Goal: Task Accomplishment & Management: Use online tool/utility

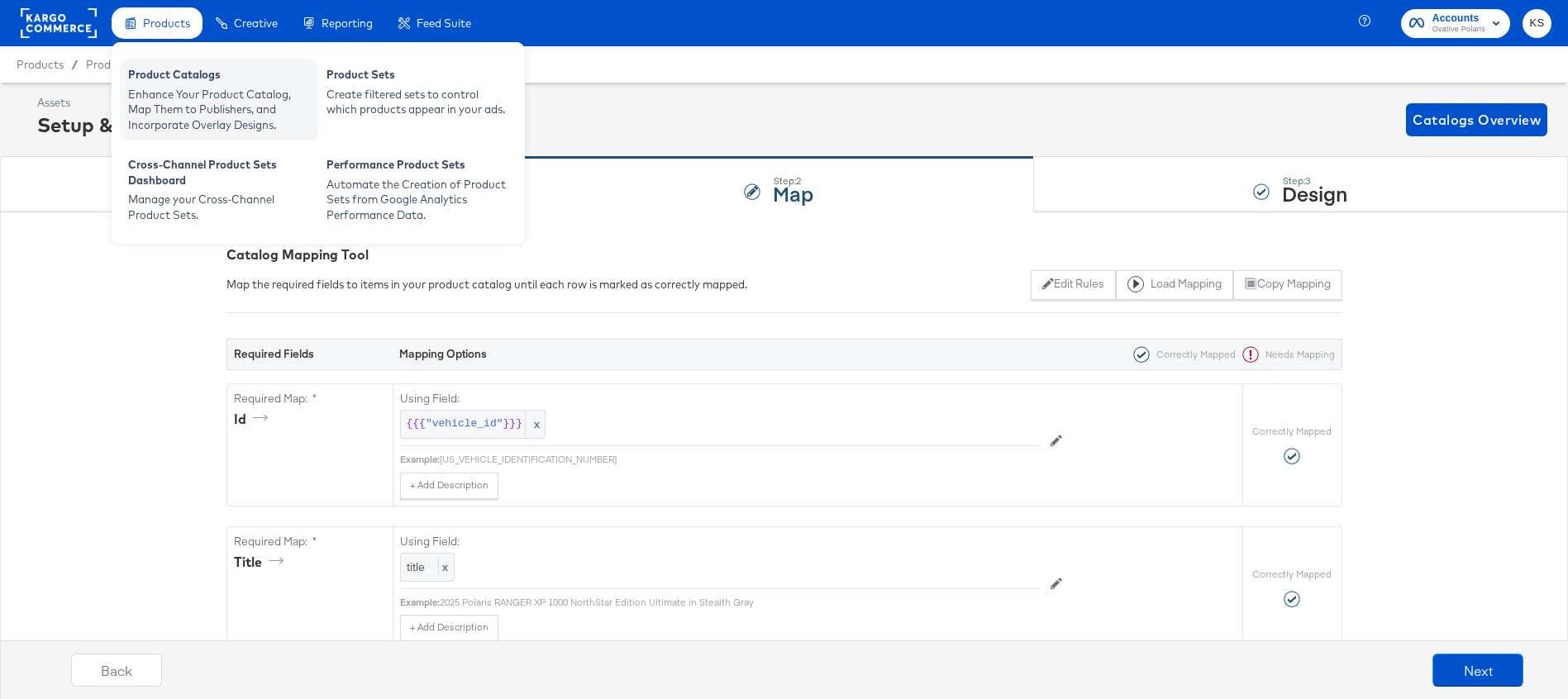
click at [179, 80] on div "Product Catalogs" at bounding box center [219, 76] width 182 height 20
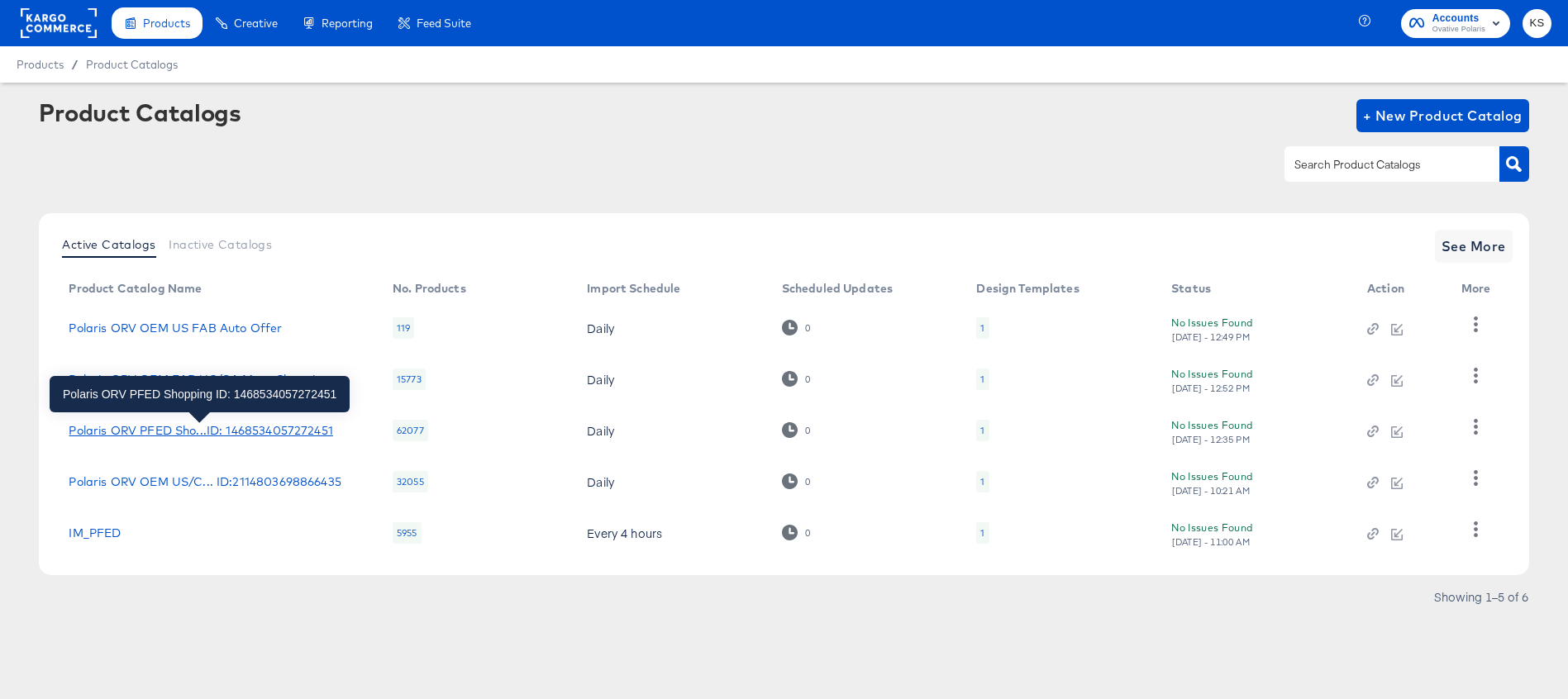
click at [221, 430] on div "Polaris ORV PFED Sho...ID: 1468534057272451" at bounding box center [200, 430] width 264 height 13
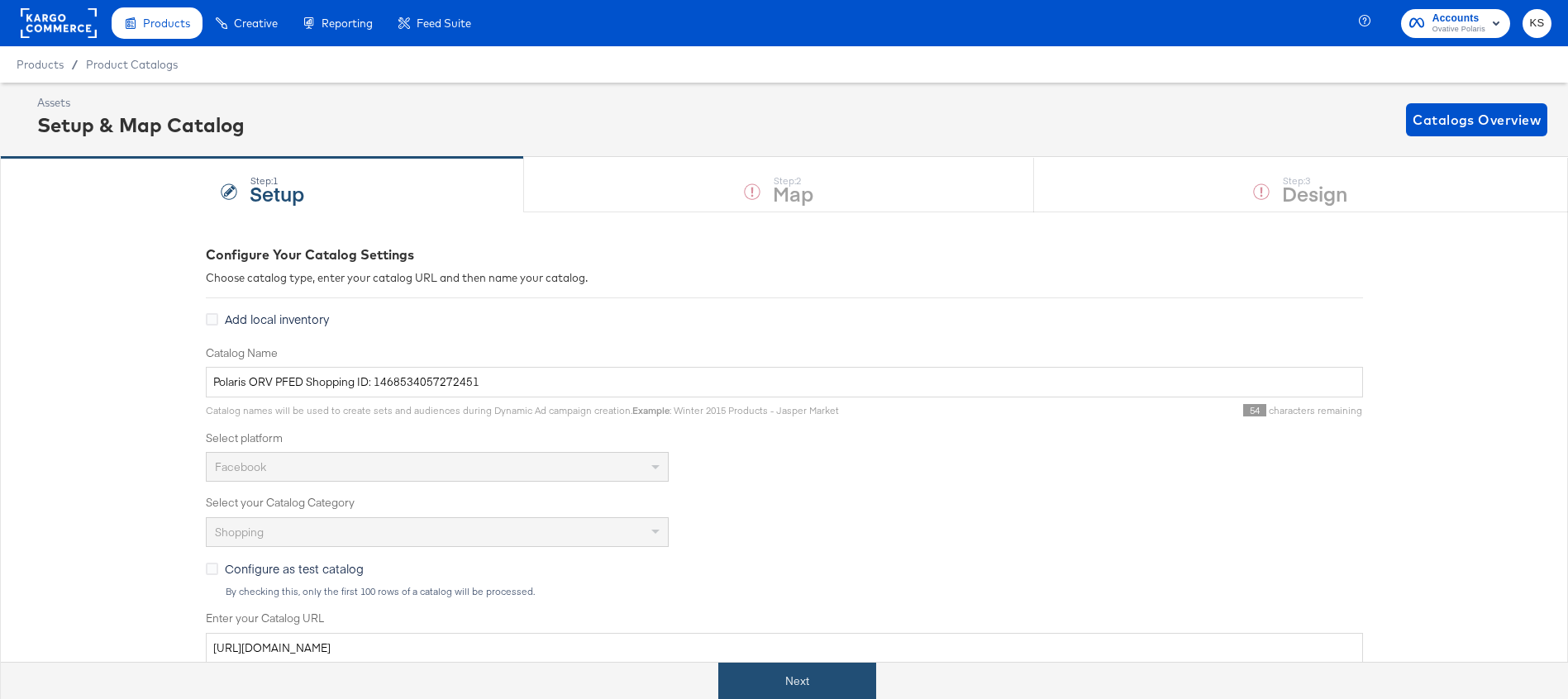
click at [763, 684] on button "Next" at bounding box center [797, 681] width 158 height 37
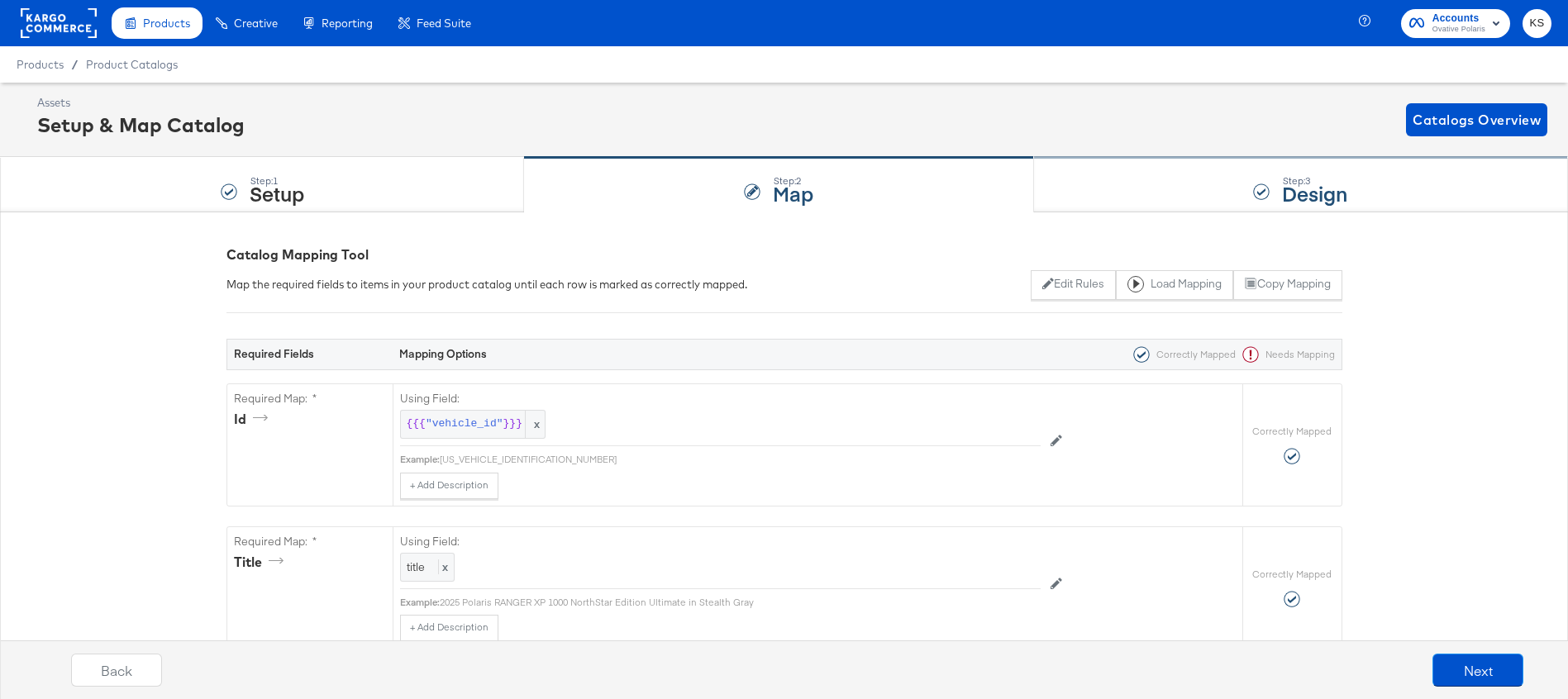
click at [1058, 178] on div "Step: 3 Design" at bounding box center [1301, 185] width 534 height 55
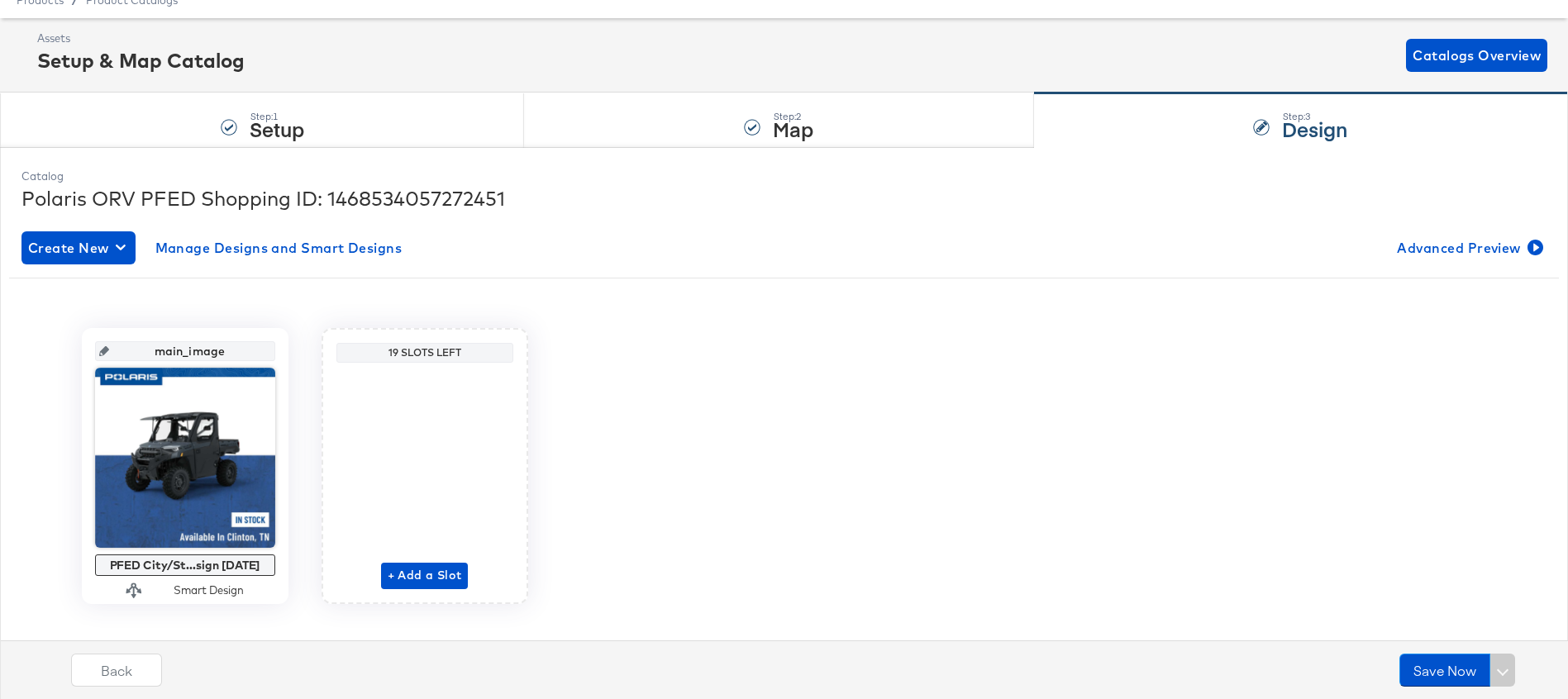
scroll to position [75, 0]
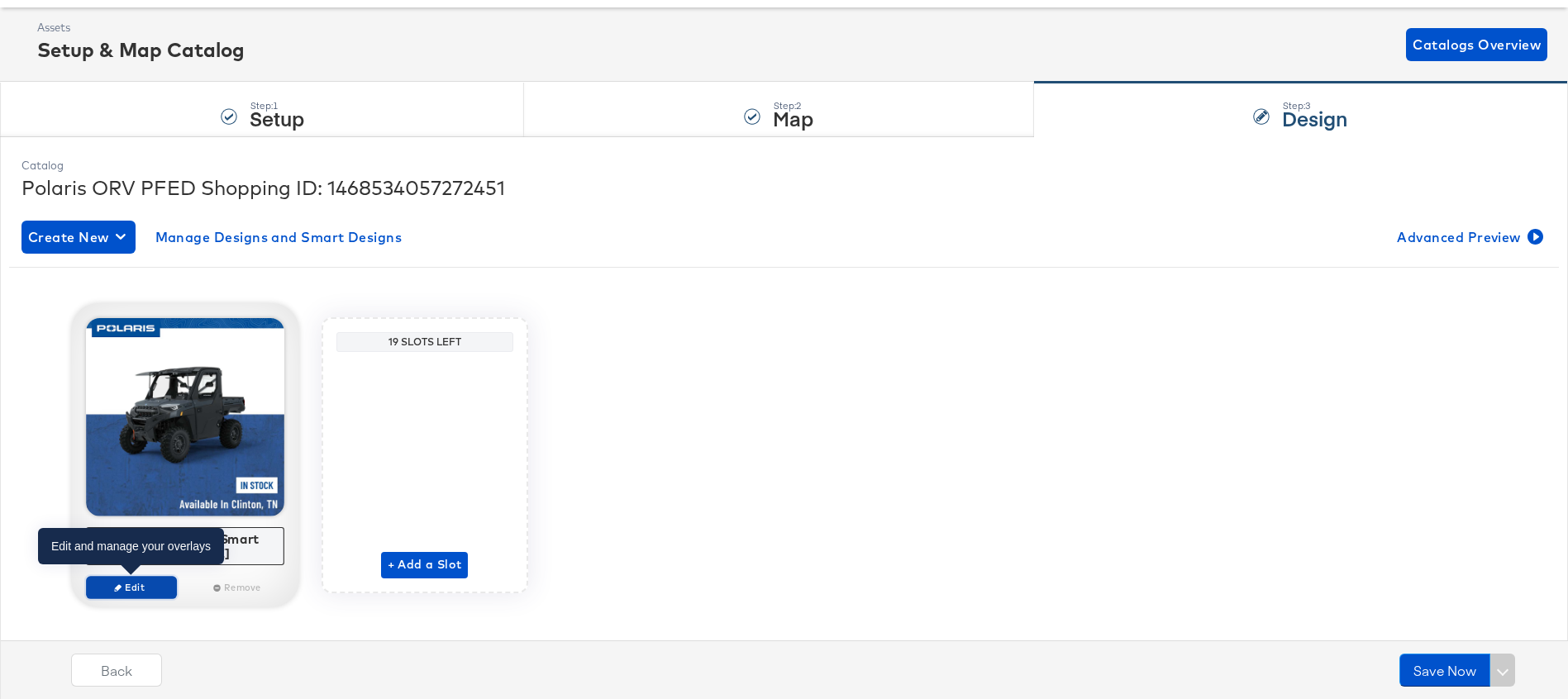
click at [128, 583] on span "Edit" at bounding box center [130, 587] width 76 height 12
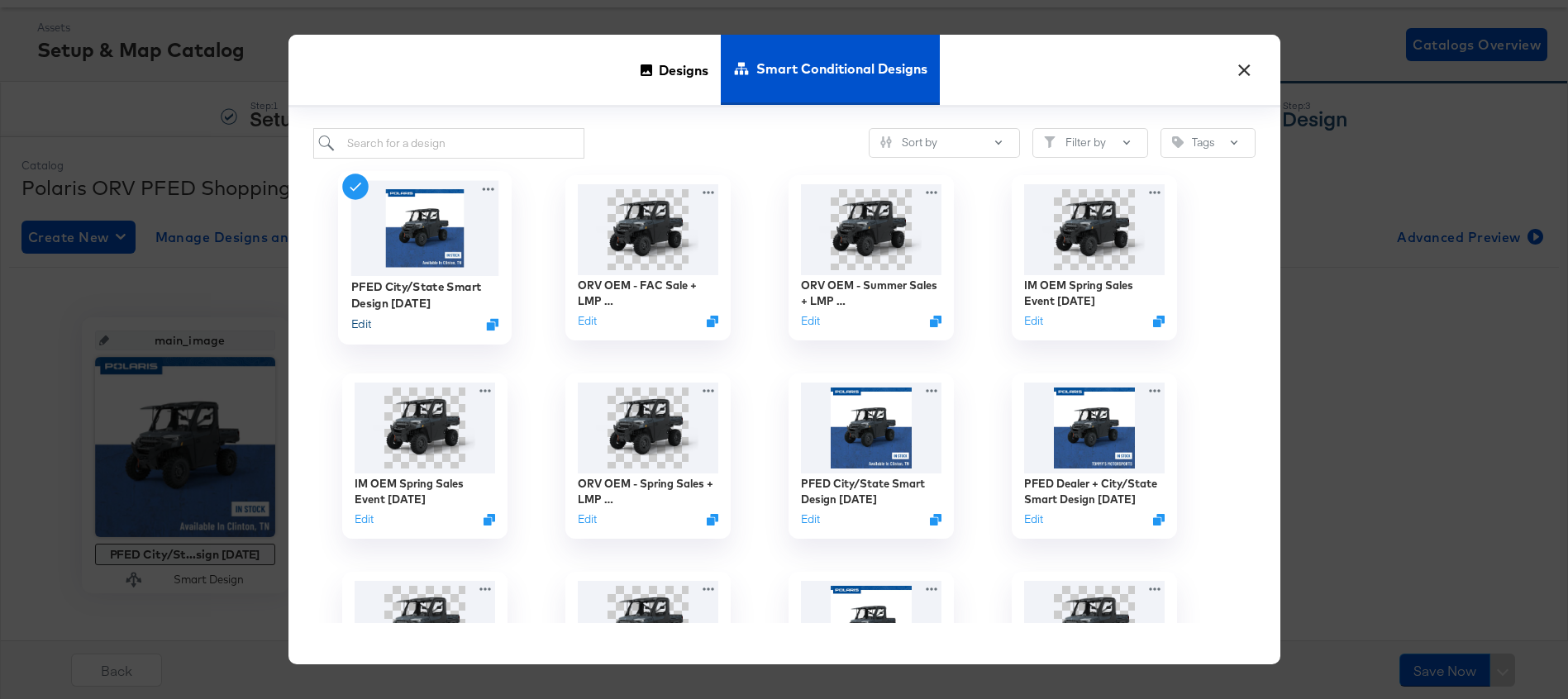
click at [356, 326] on button "Edit" at bounding box center [360, 325] width 20 height 15
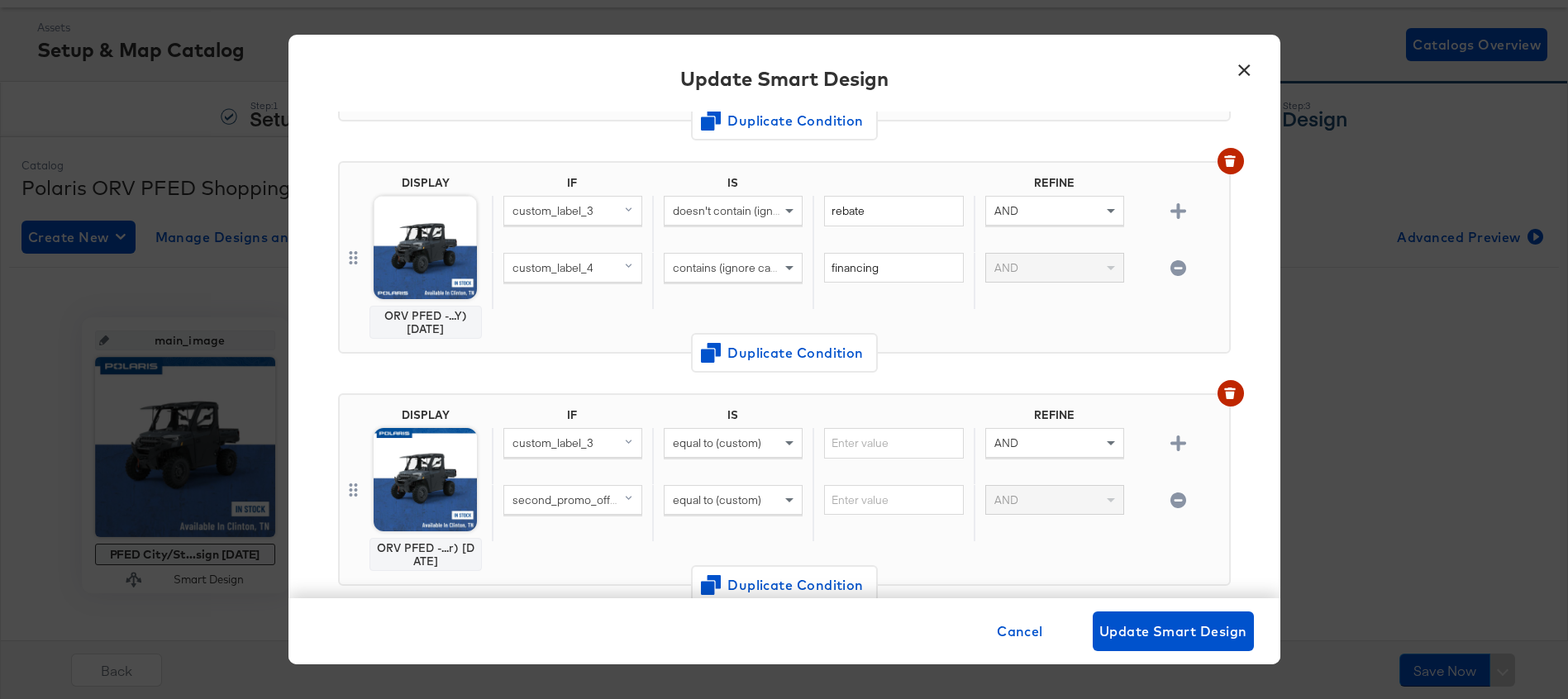
scroll to position [382, 0]
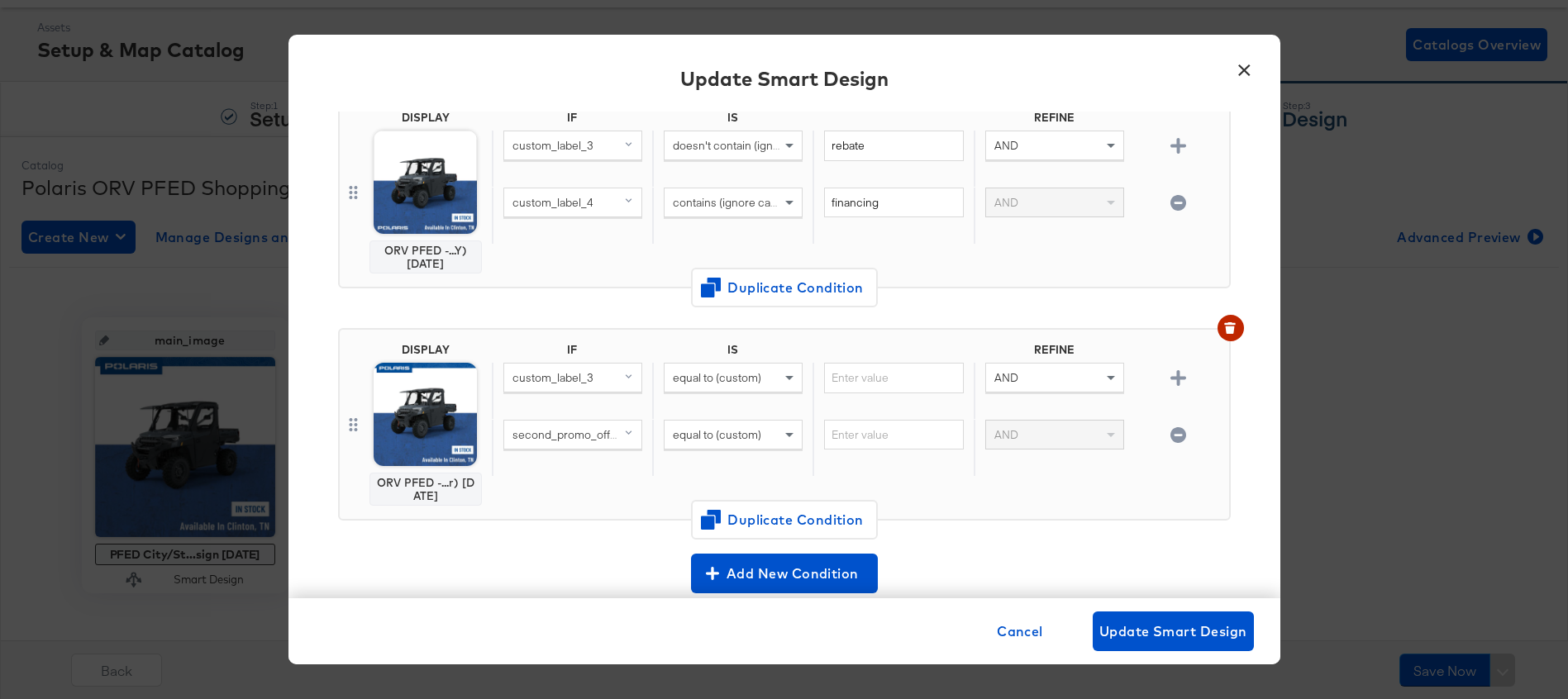
click at [1243, 72] on button "×" at bounding box center [1245, 66] width 30 height 30
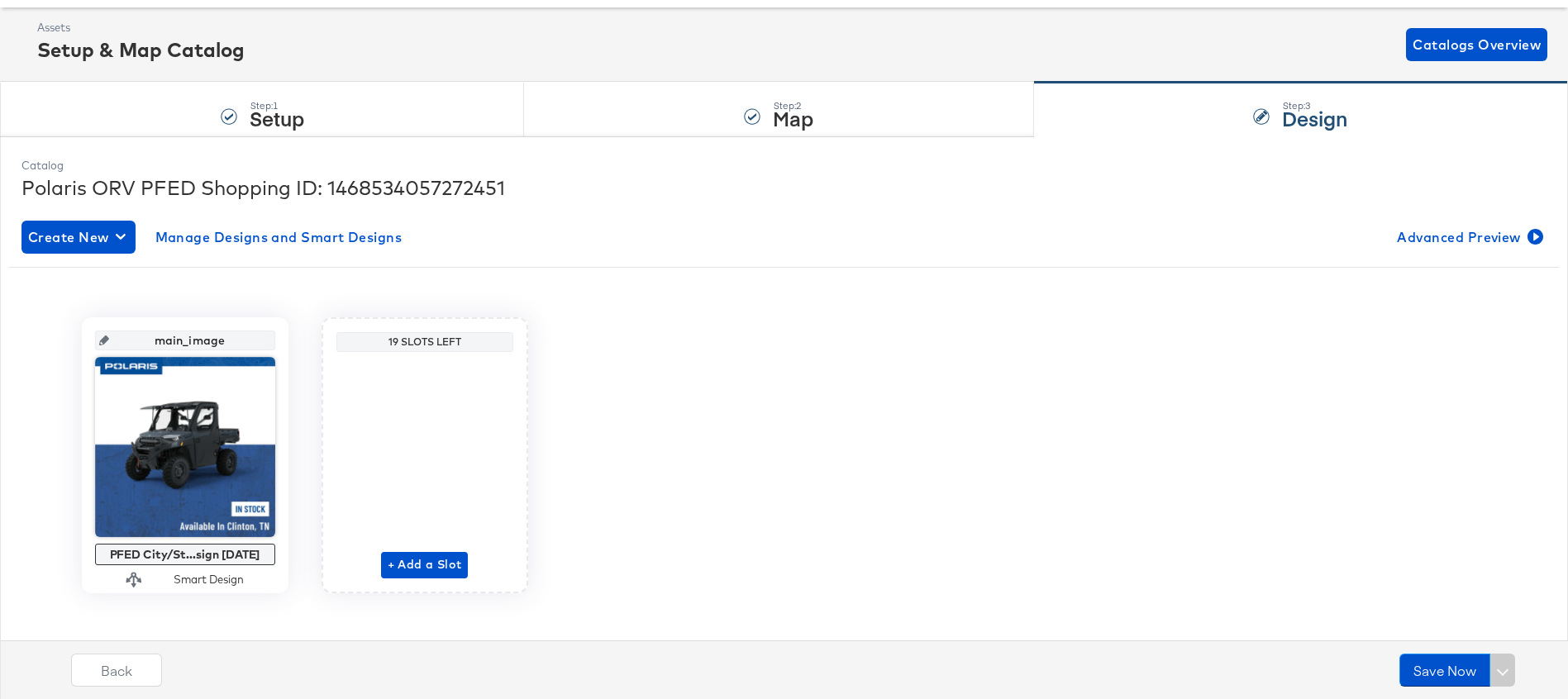
scroll to position [0, 0]
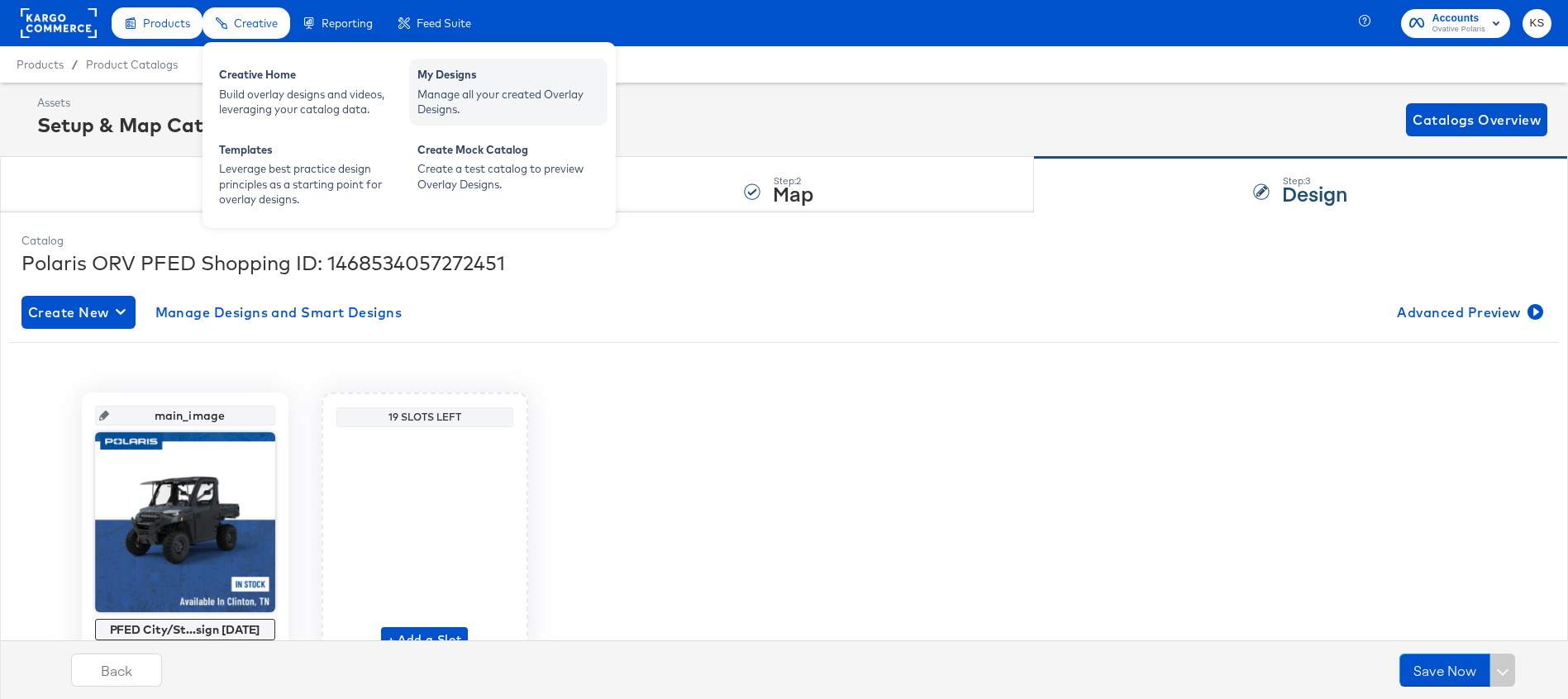
click at [462, 97] on div "Manage all your created Overlay Designs." at bounding box center [508, 102] width 182 height 31
